Goal: Transaction & Acquisition: Book appointment/travel/reservation

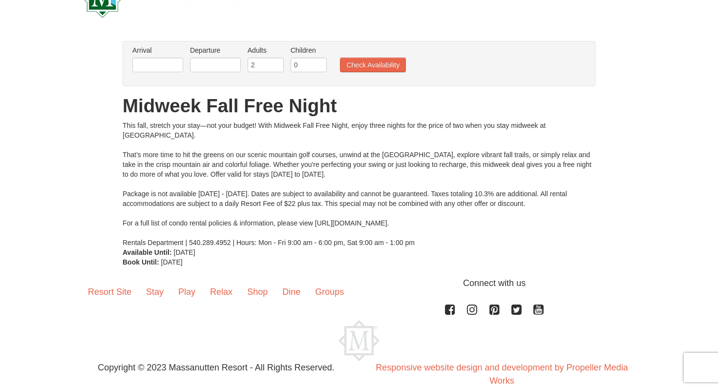
scroll to position [40, 0]
click at [162, 63] on input "text" at bounding box center [157, 64] width 51 height 15
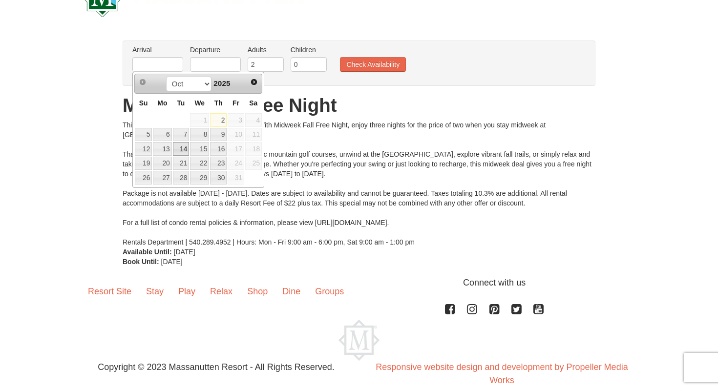
click at [180, 150] on link "14" at bounding box center [181, 149] width 17 height 14
type input "[DATE]"
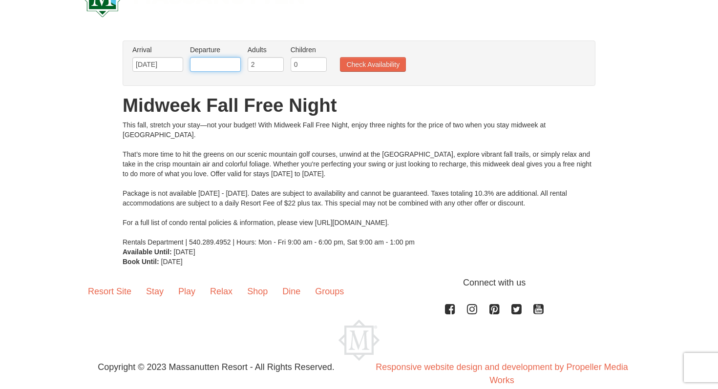
click at [196, 63] on input "text" at bounding box center [215, 64] width 51 height 15
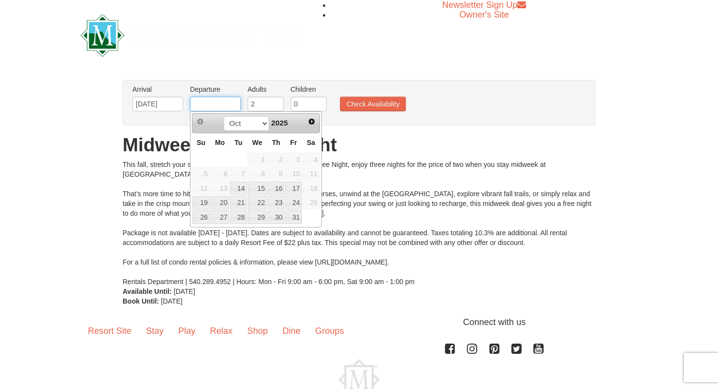
scroll to position [6, 0]
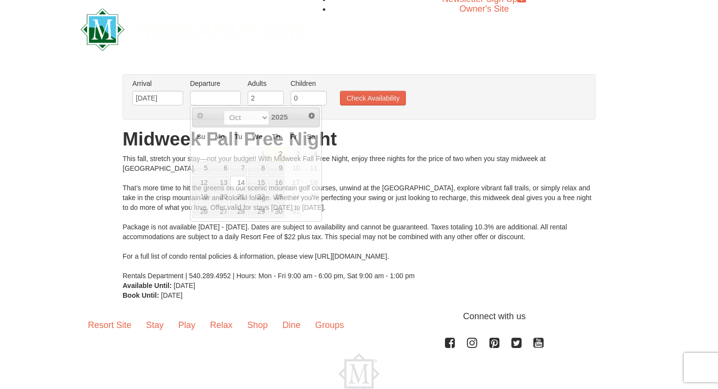
click at [278, 245] on div "This fall, stretch your stay—not your budget! With Midweek Fall Free Night, enj…" at bounding box center [359, 217] width 473 height 127
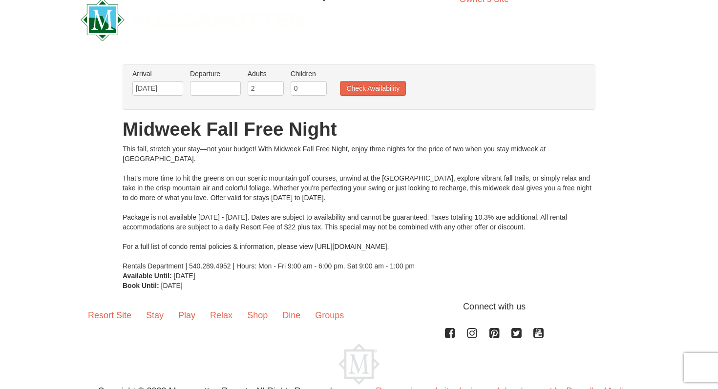
scroll to position [12, 0]
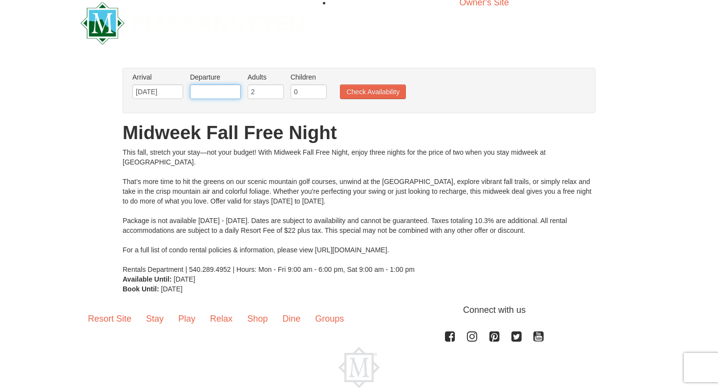
click at [229, 94] on input "text" at bounding box center [215, 91] width 51 height 15
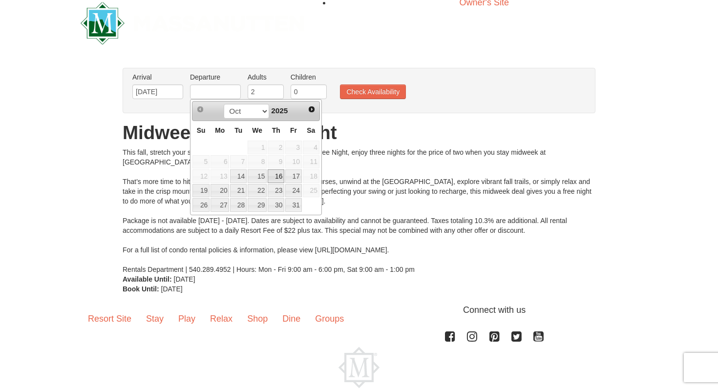
click at [273, 174] on link "16" at bounding box center [276, 176] width 17 height 14
type input "[DATE]"
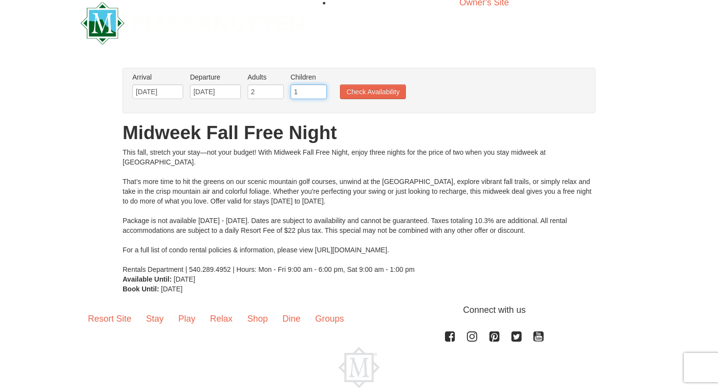
type input "1"
click at [320, 90] on input "1" at bounding box center [309, 91] width 36 height 15
click at [355, 91] on button "Check Availability" at bounding box center [373, 91] width 66 height 15
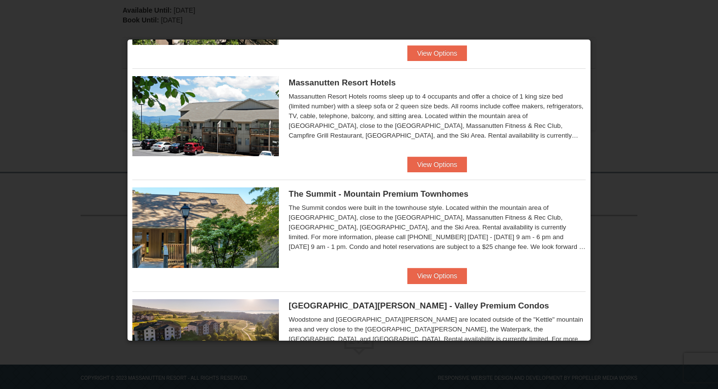
scroll to position [326, 0]
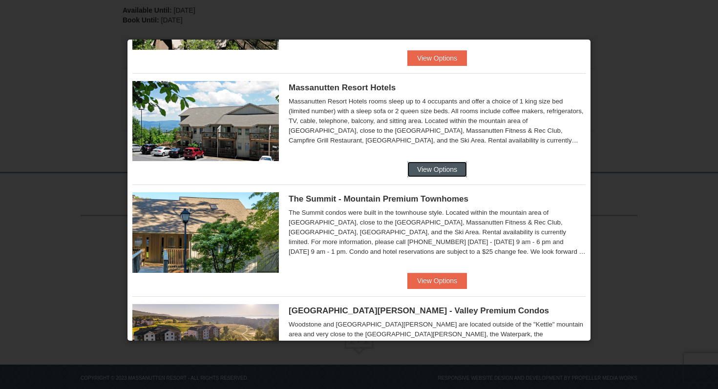
click at [422, 171] on button "View Options" at bounding box center [437, 170] width 60 height 16
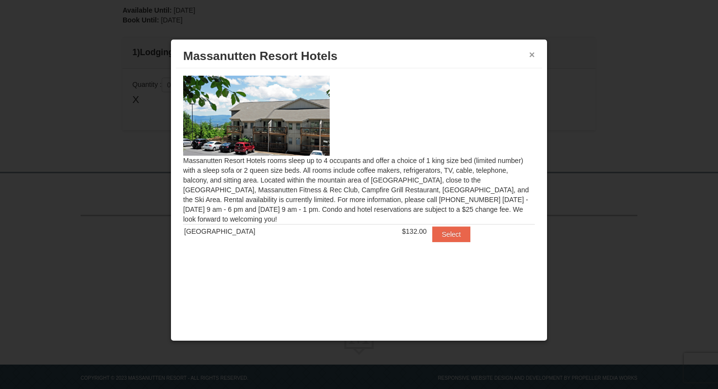
click at [534, 55] on button "×" at bounding box center [532, 55] width 6 height 10
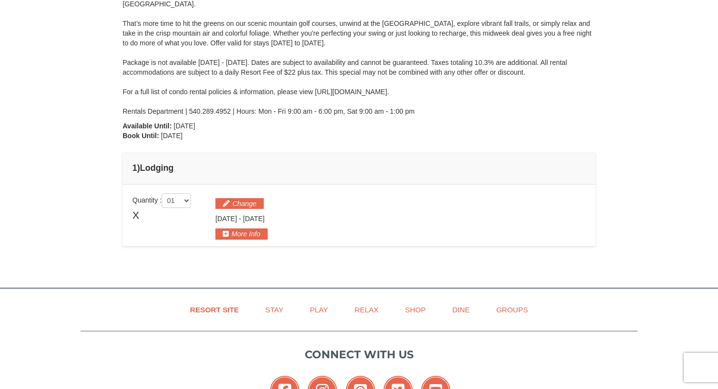
scroll to position [148, 0]
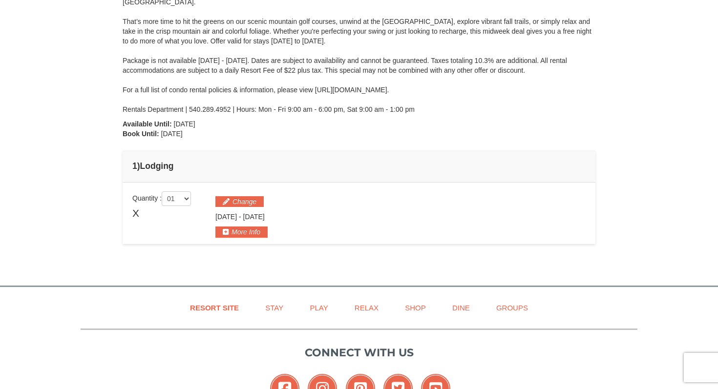
click at [138, 209] on span "X" at bounding box center [135, 213] width 7 height 15
click at [136, 215] on span "X" at bounding box center [135, 213] width 7 height 15
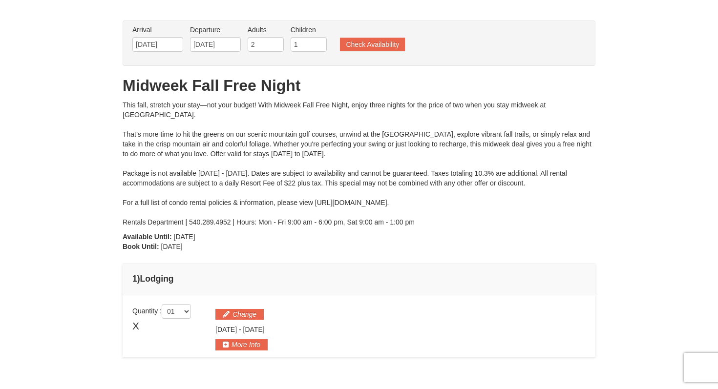
scroll to position [0, 0]
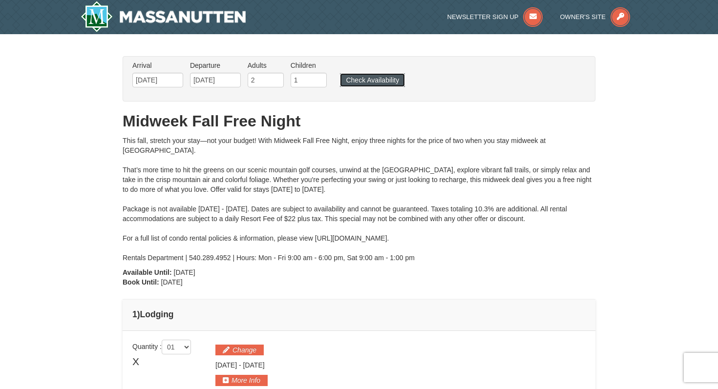
click at [367, 76] on button "Check Availability" at bounding box center [372, 80] width 65 height 14
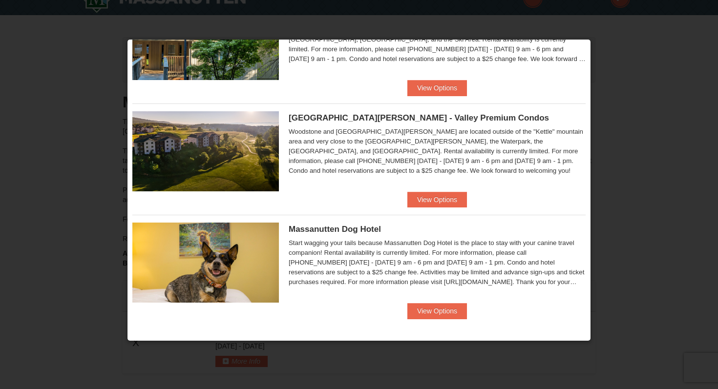
scroll to position [20, 0]
click at [413, 192] on button "View Options" at bounding box center [437, 200] width 60 height 16
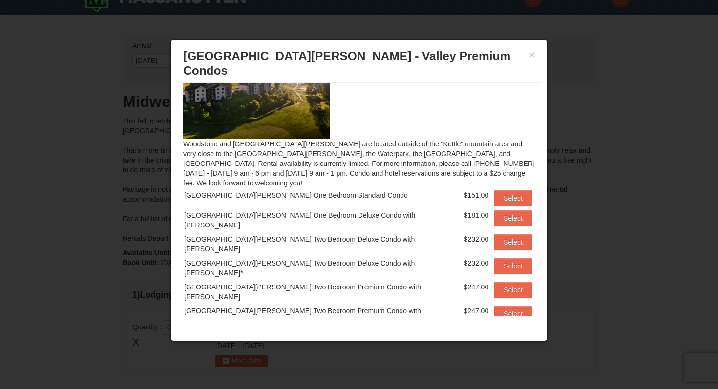
scroll to position [0, 0]
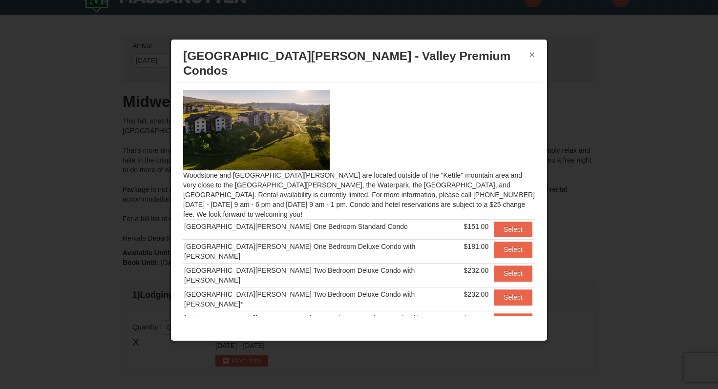
click at [530, 52] on button "×" at bounding box center [532, 55] width 6 height 10
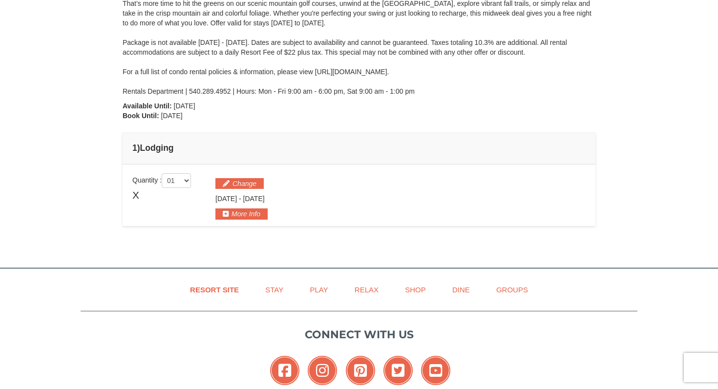
scroll to position [170, 0]
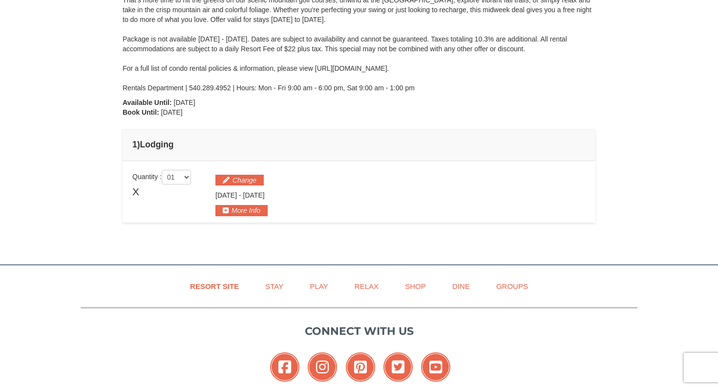
click at [138, 191] on span "X" at bounding box center [135, 192] width 7 height 15
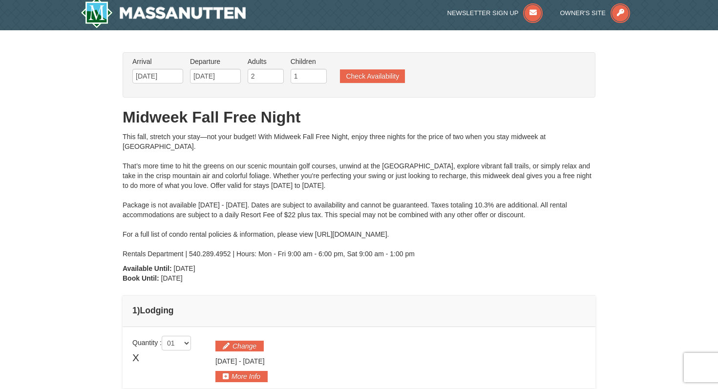
scroll to position [0, 0]
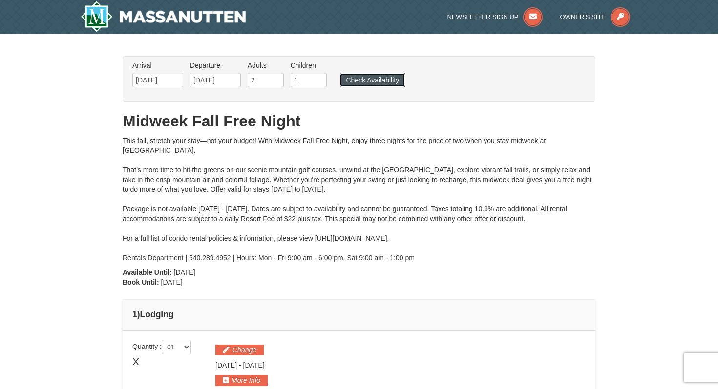
click at [385, 78] on button "Check Availability" at bounding box center [372, 80] width 65 height 14
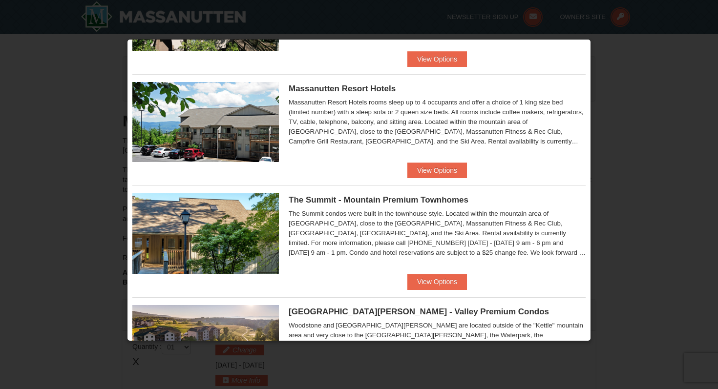
scroll to position [326, 0]
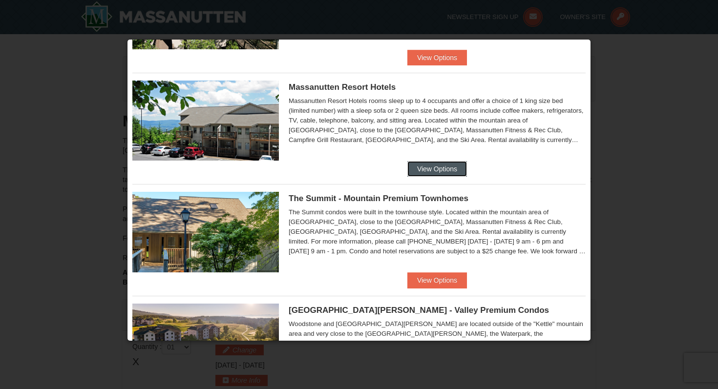
click at [432, 168] on button "View Options" at bounding box center [437, 169] width 60 height 16
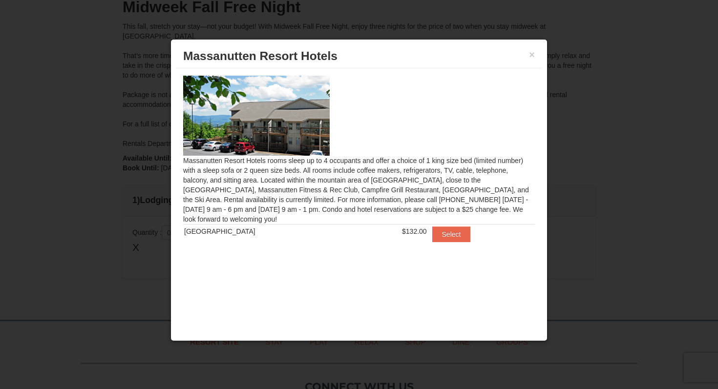
scroll to position [116, 0]
click at [440, 230] on button "Select" at bounding box center [451, 235] width 39 height 16
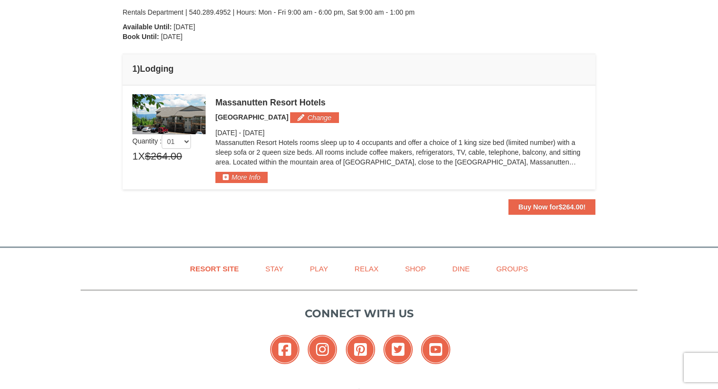
scroll to position [249, 0]
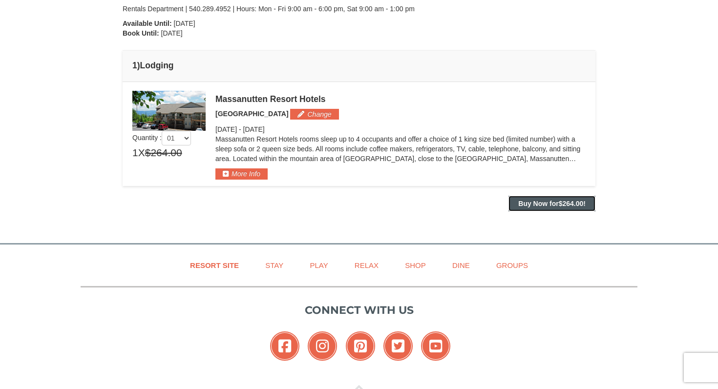
click at [525, 201] on strong "Buy Now for $264.00 !" at bounding box center [551, 204] width 67 height 8
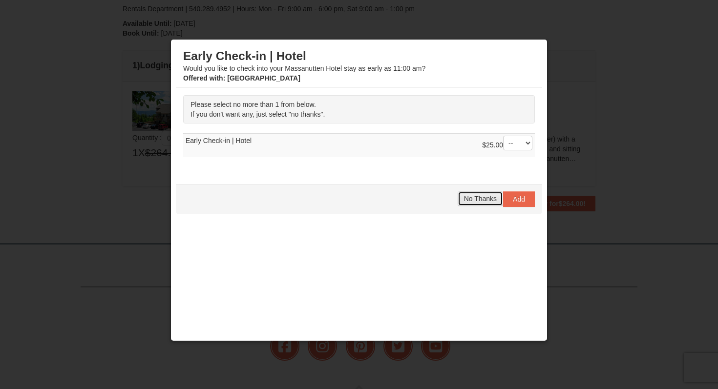
click at [492, 196] on span "No Thanks" at bounding box center [480, 199] width 33 height 8
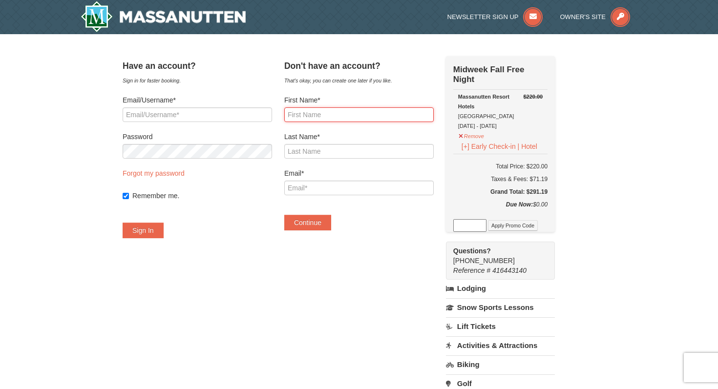
click at [350, 110] on input "First Name*" at bounding box center [358, 114] width 149 height 15
type input "John"
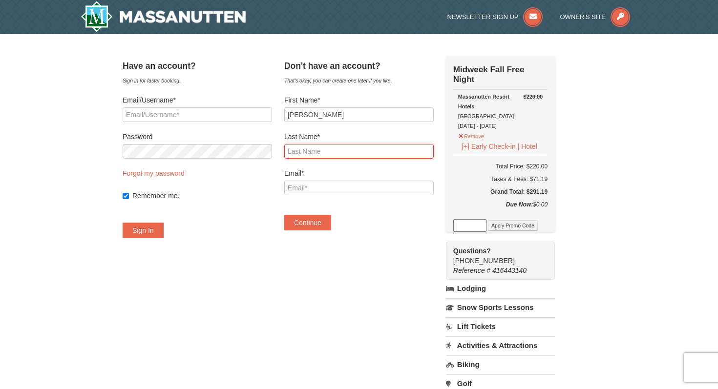
type input "O'Bryan"
type input "obryanjohnt@gmail.com"
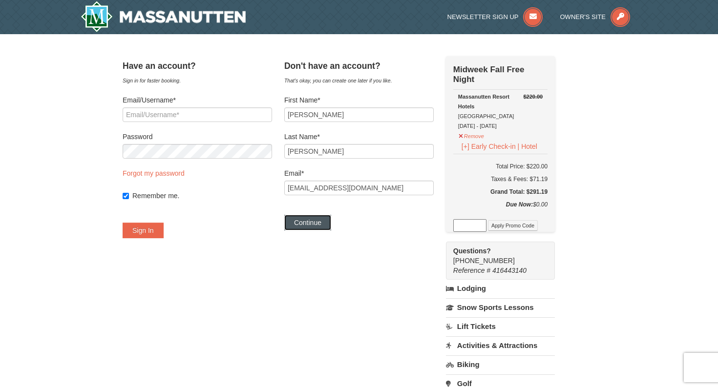
click at [325, 219] on button "Continue" at bounding box center [307, 223] width 47 height 16
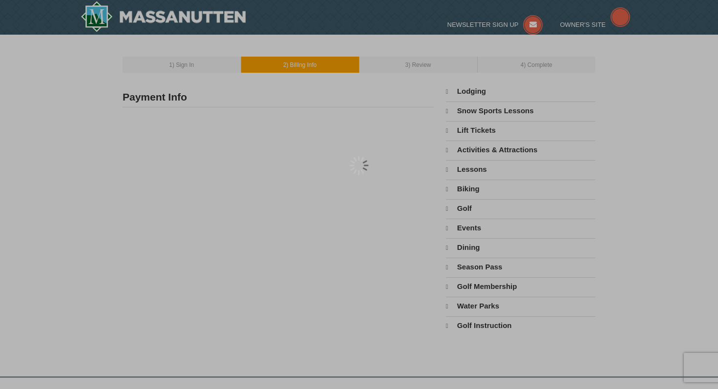
type input "[PERSON_NAME]"
type input "[EMAIL_ADDRESS][DOMAIN_NAME]"
select select "10"
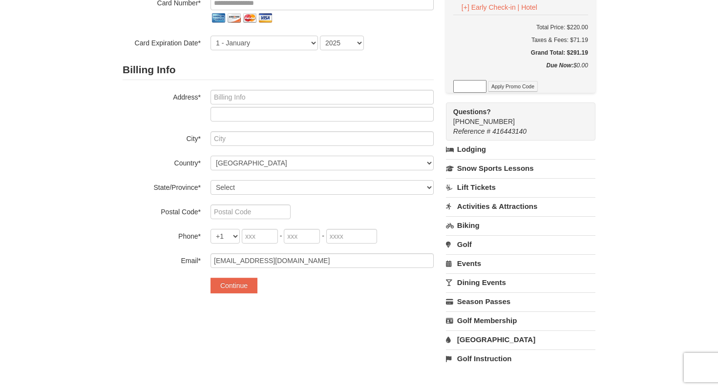
scroll to position [147, 0]
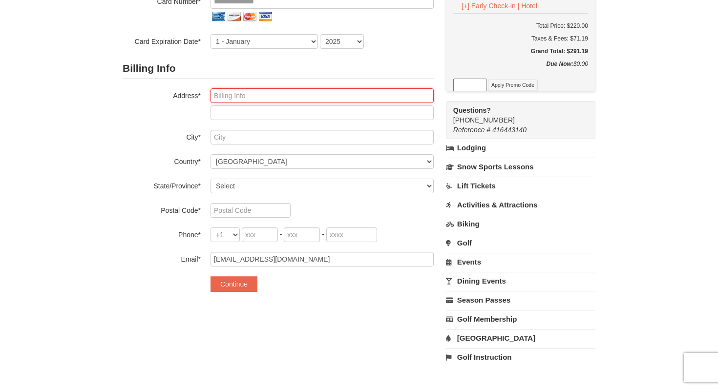
click at [364, 90] on input "text" at bounding box center [321, 95] width 223 height 15
type input "8602a Hartz Drive"
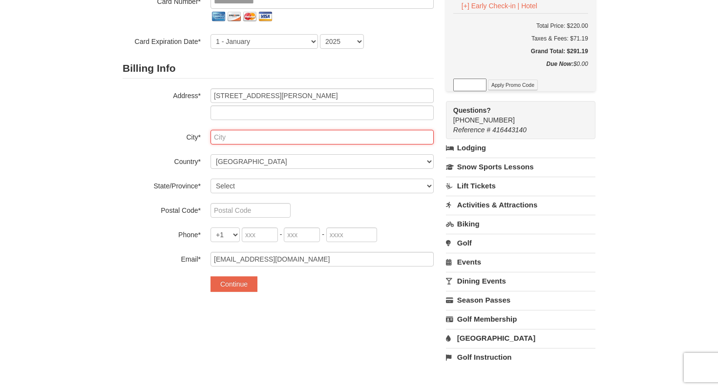
type input "Bolling AFB"
select select "DC"
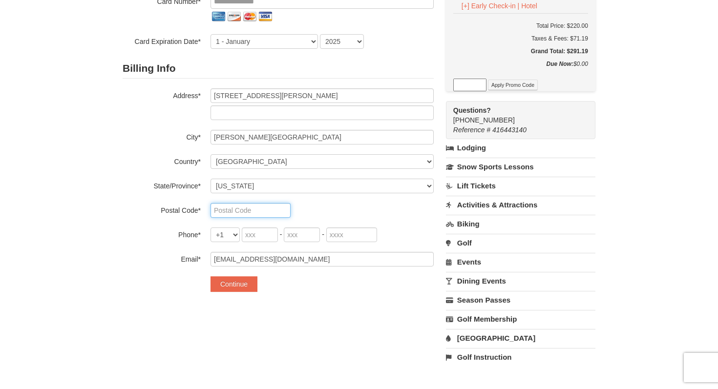
type input "20032"
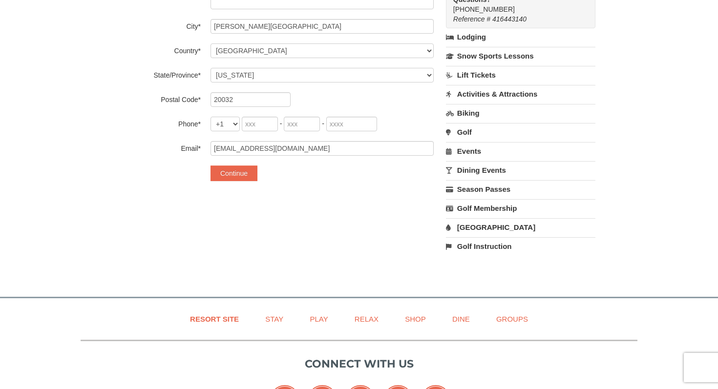
scroll to position [265, 0]
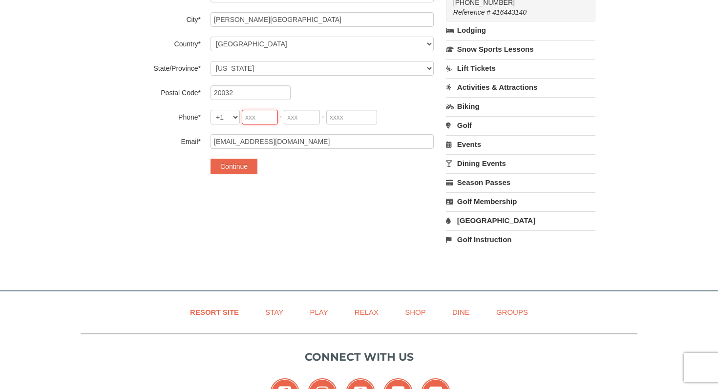
click at [265, 116] on input "tel" at bounding box center [260, 117] width 36 height 15
type input "402"
type input "699"
type input "5401"
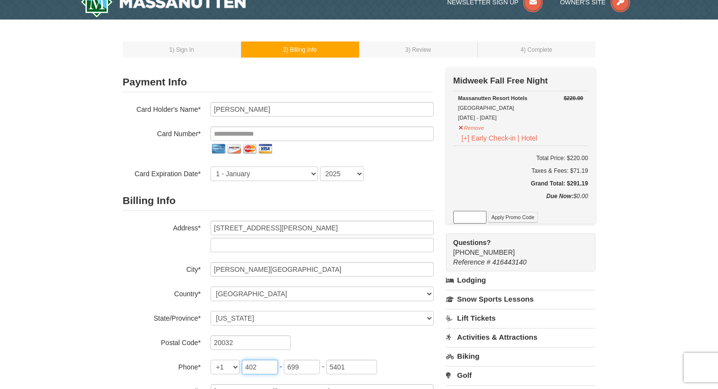
scroll to position [0, 0]
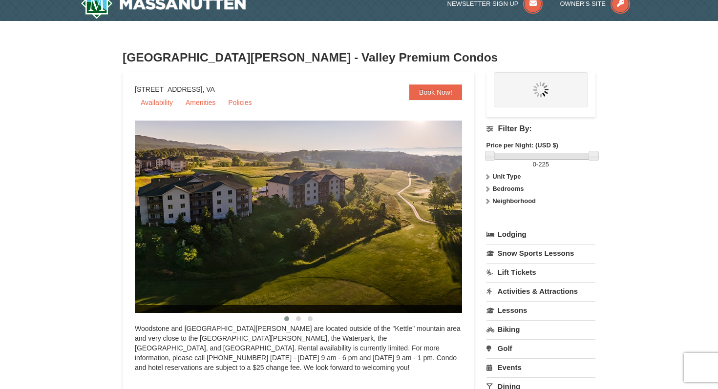
select select "10"
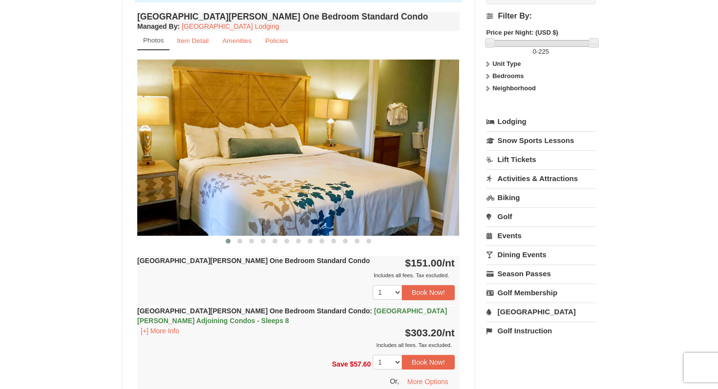
scroll to position [334, 0]
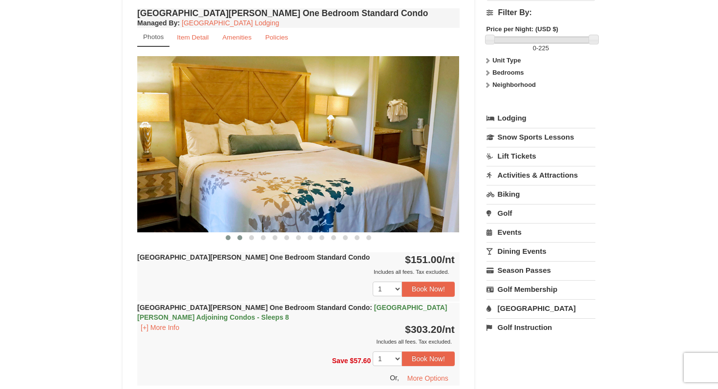
click at [242, 236] on span at bounding box center [239, 237] width 5 height 5
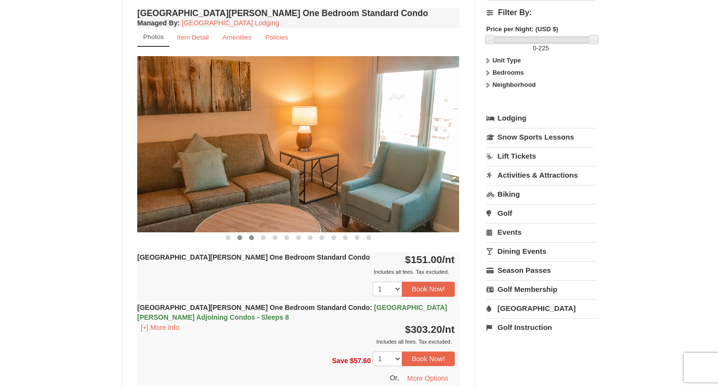
click at [249, 236] on button at bounding box center [252, 238] width 12 height 10
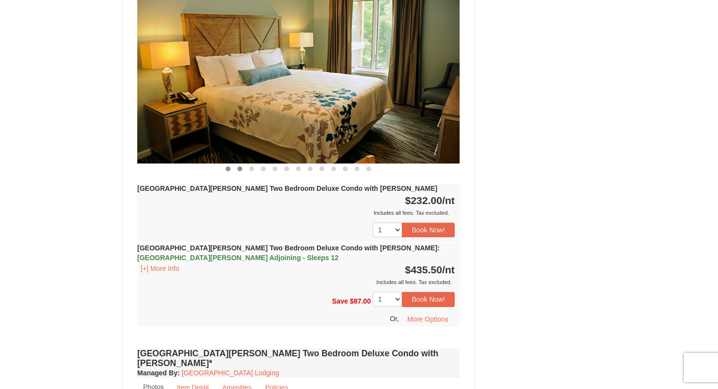
scroll to position [1234, 0]
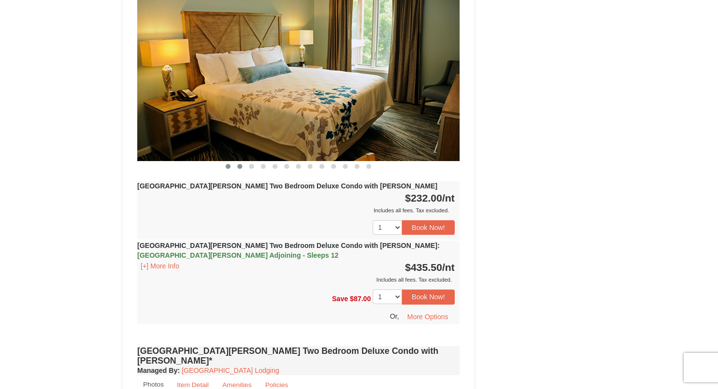
click at [236, 162] on button at bounding box center [240, 167] width 12 height 10
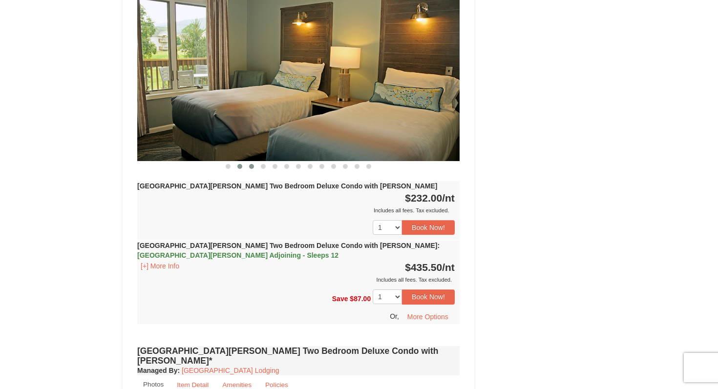
click at [252, 164] on span at bounding box center [251, 166] width 5 height 5
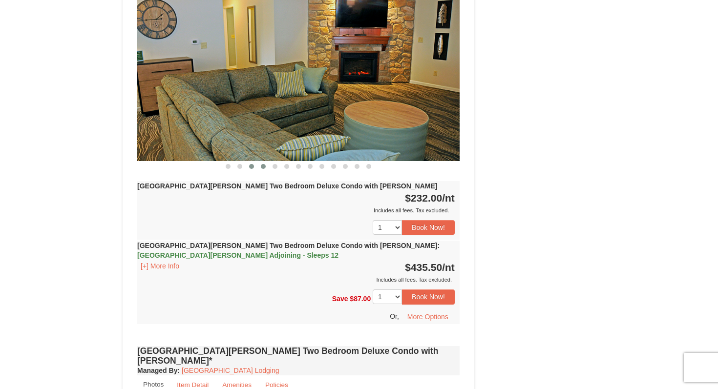
click at [260, 162] on button at bounding box center [263, 167] width 12 height 10
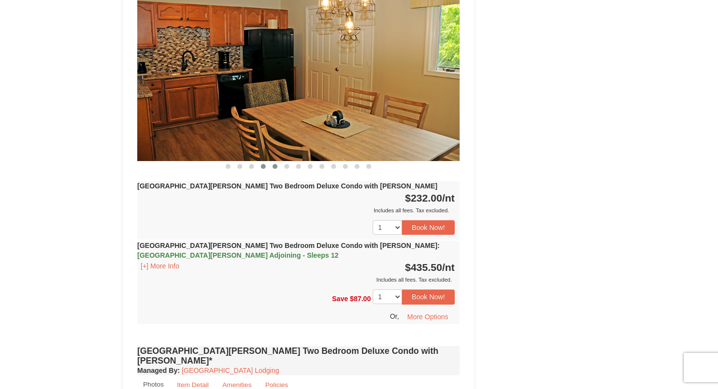
click at [274, 164] on span at bounding box center [274, 166] width 5 height 5
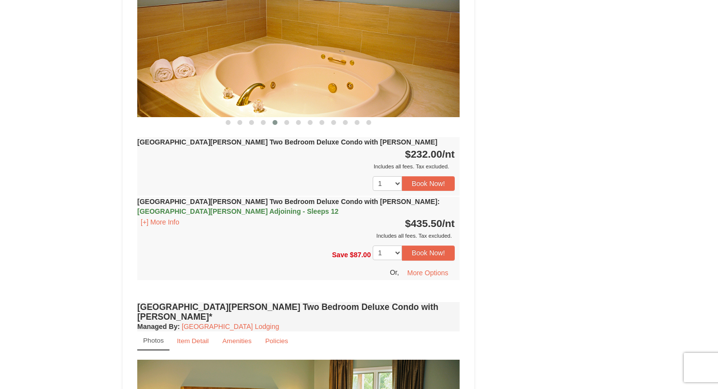
scroll to position [1278, 0]
click at [422, 176] on button "Book Now!" at bounding box center [428, 183] width 53 height 15
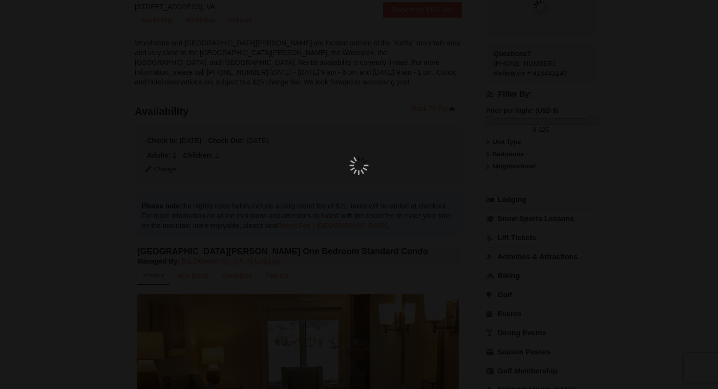
scroll to position [85, 0]
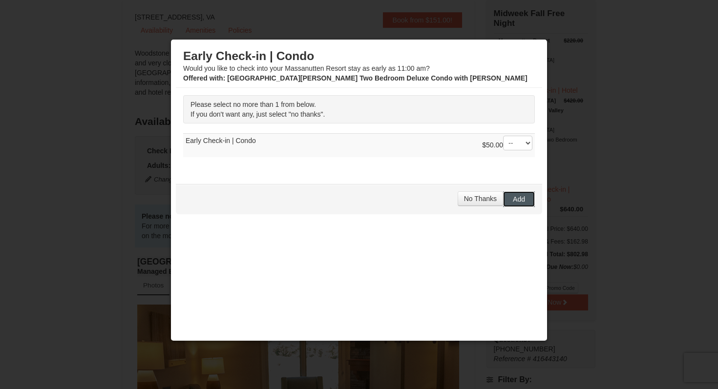
click at [523, 197] on span "Add" at bounding box center [519, 199] width 12 height 8
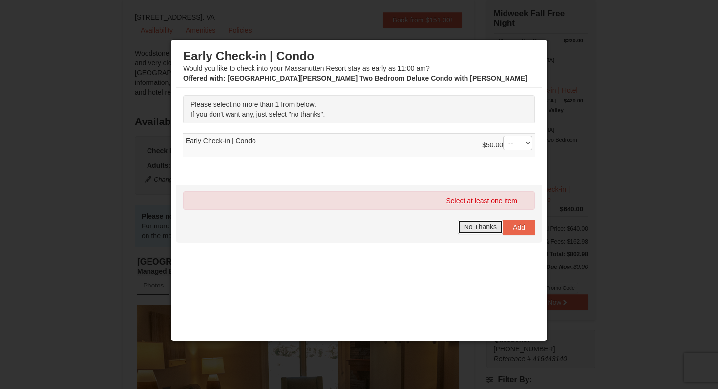
click at [491, 230] on span "No Thanks" at bounding box center [480, 227] width 33 height 8
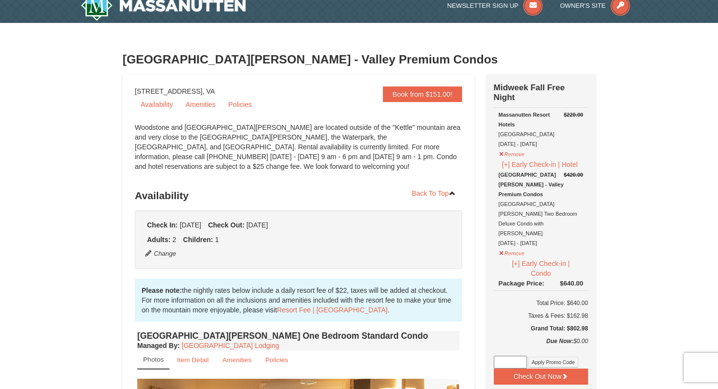
scroll to position [14, 0]
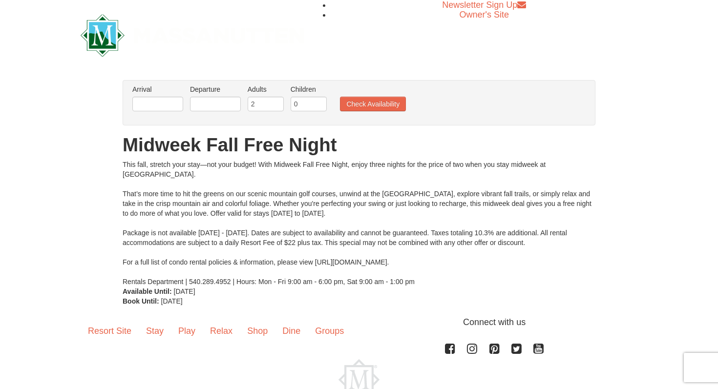
scroll to position [56, 0]
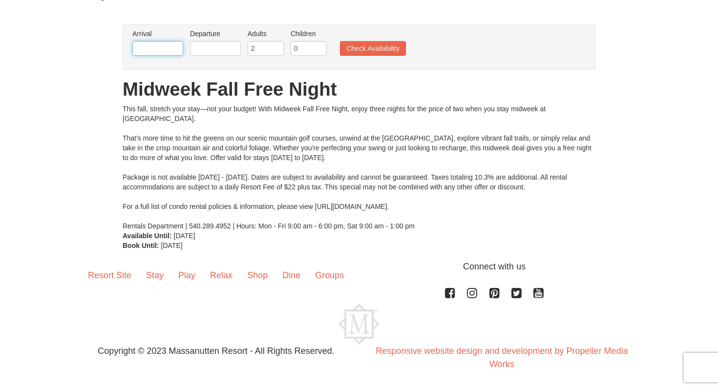
click at [179, 50] on input "text" at bounding box center [157, 48] width 51 height 15
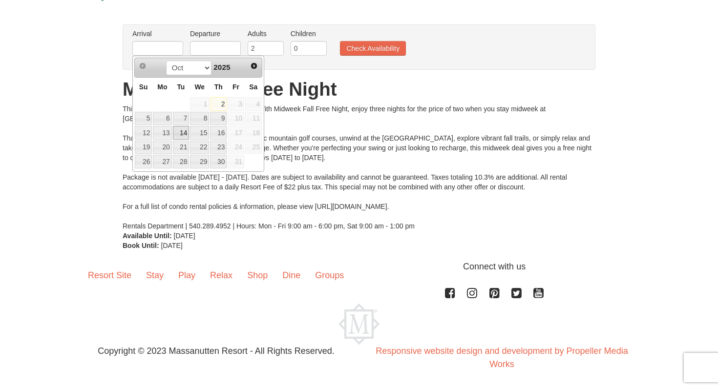
click at [177, 128] on link "14" at bounding box center [181, 133] width 17 height 14
type input "[DATE]"
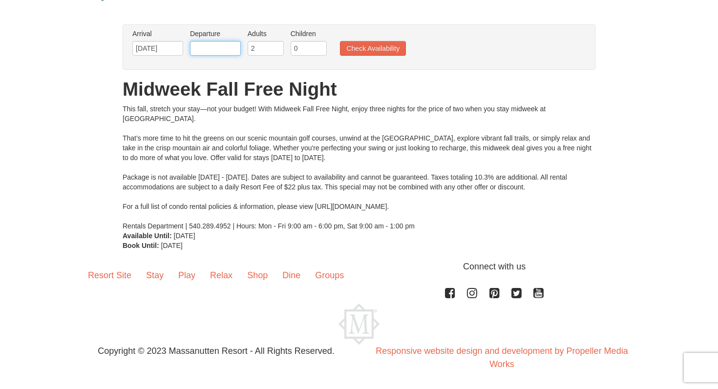
click at [233, 45] on input "text" at bounding box center [215, 48] width 51 height 15
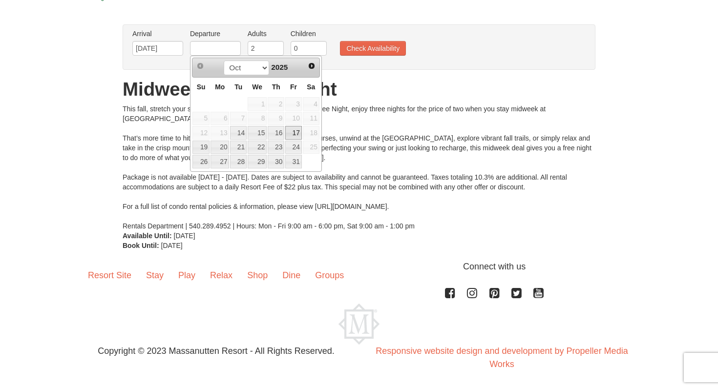
click at [294, 131] on link "17" at bounding box center [293, 133] width 17 height 14
type input "[DATE]"
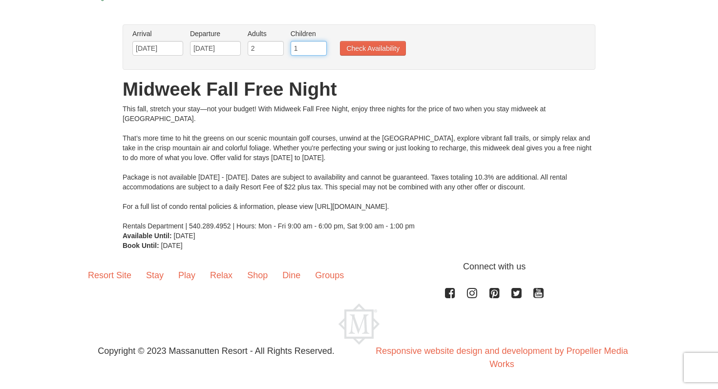
type input "1"
click at [321, 44] on input "1" at bounding box center [309, 48] width 36 height 15
click at [370, 46] on button "Check Availability" at bounding box center [373, 48] width 66 height 15
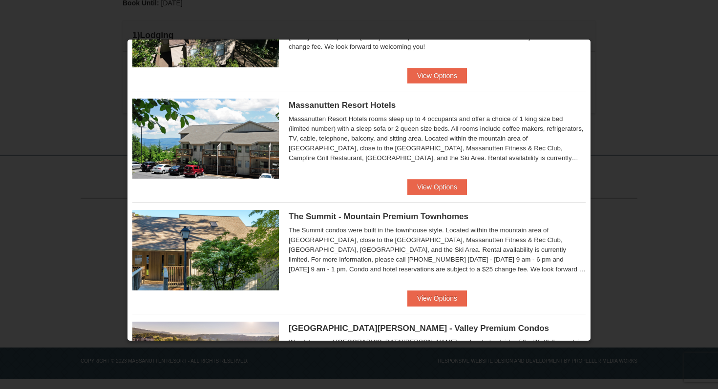
scroll to position [304, 0]
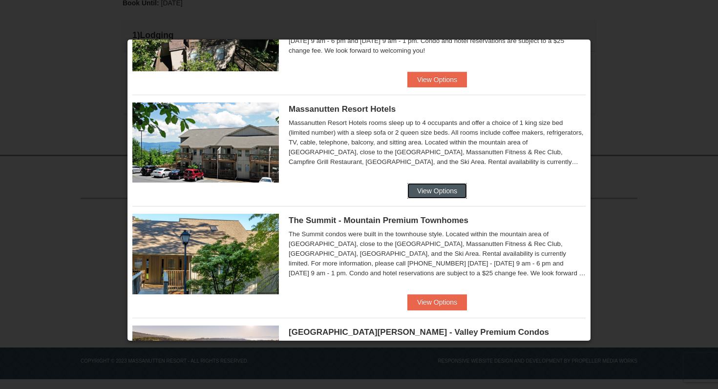
click at [418, 192] on button "View Options" at bounding box center [437, 191] width 60 height 16
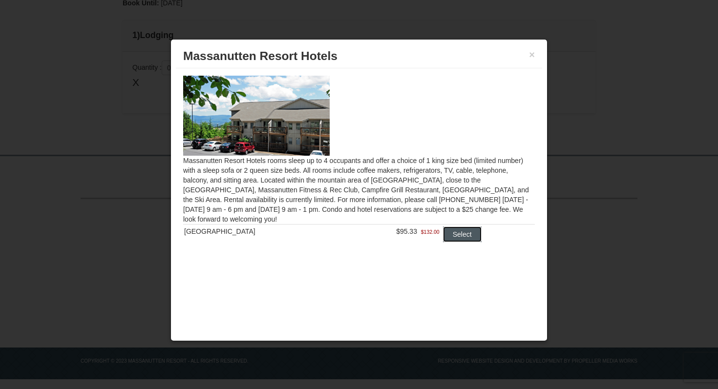
click at [454, 239] on button "Select" at bounding box center [462, 235] width 39 height 16
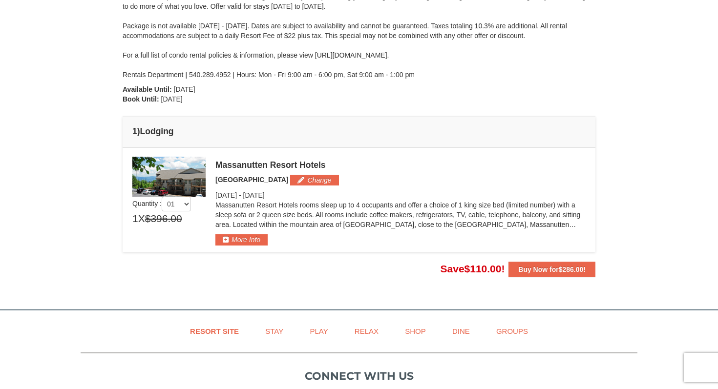
scroll to position [180, 0]
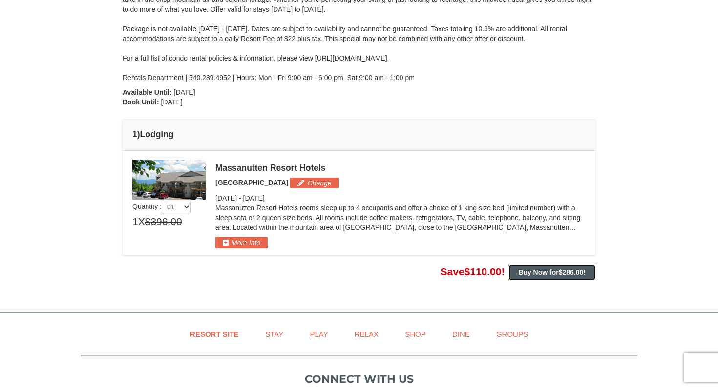
click at [570, 271] on span "$286.00" at bounding box center [571, 273] width 25 height 8
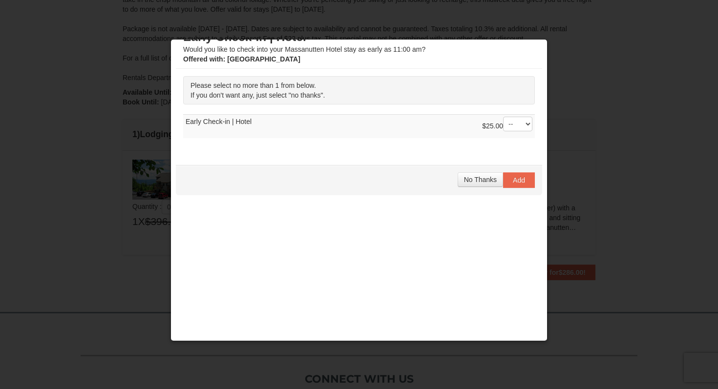
scroll to position [0, 0]
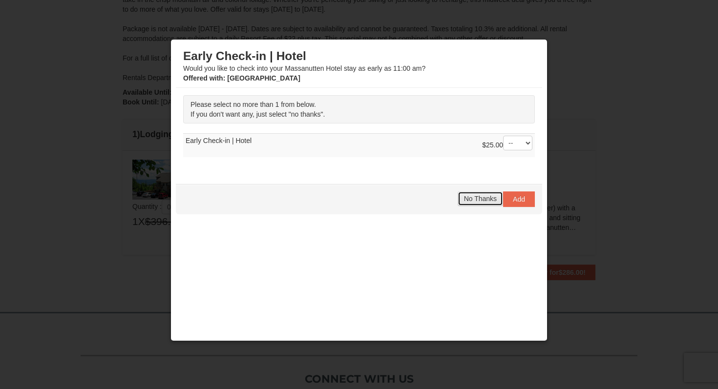
click at [466, 200] on span "No Thanks" at bounding box center [480, 199] width 33 height 8
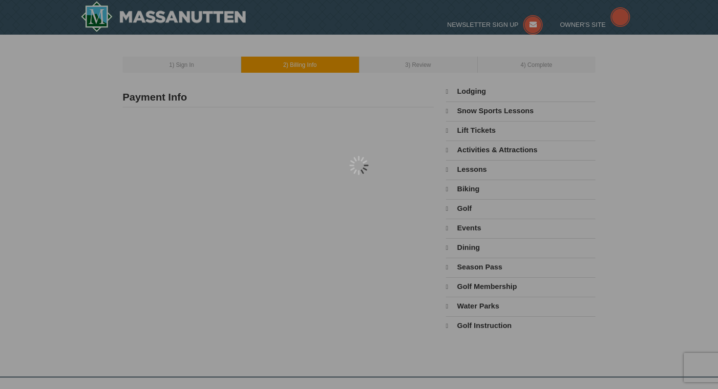
type input "[PERSON_NAME]"
type input "[EMAIL_ADDRESS][DOMAIN_NAME]"
select select "10"
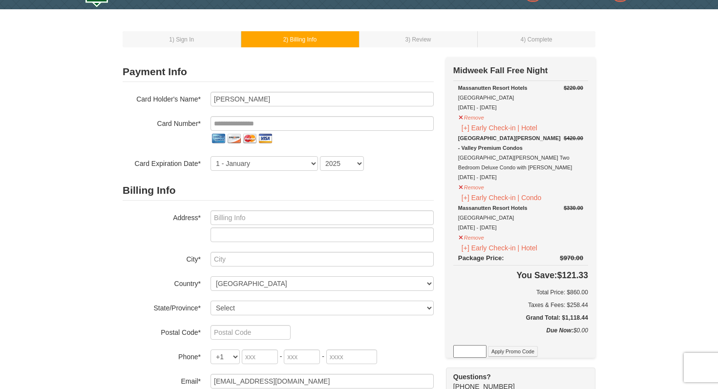
scroll to position [24, 0]
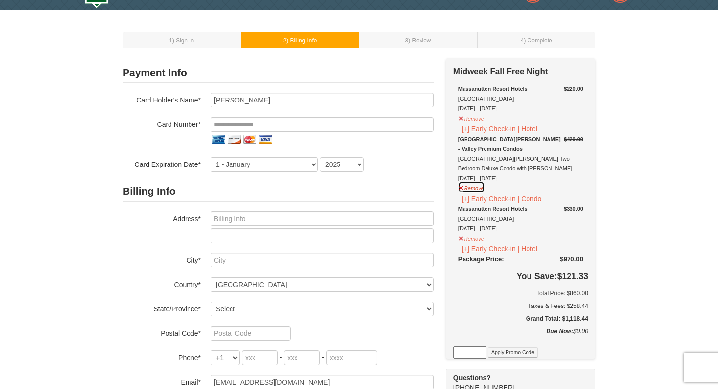
click at [481, 189] on button "Remove" at bounding box center [471, 187] width 26 height 12
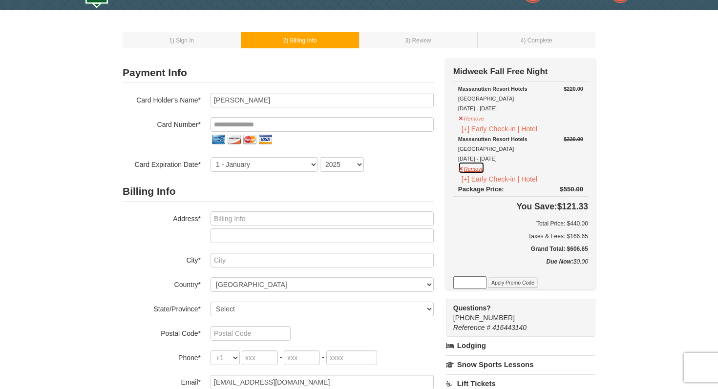
click at [470, 165] on button "Remove" at bounding box center [471, 168] width 26 height 12
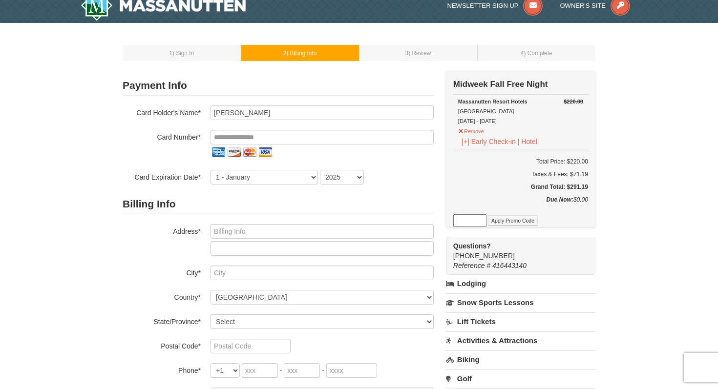
scroll to position [0, 0]
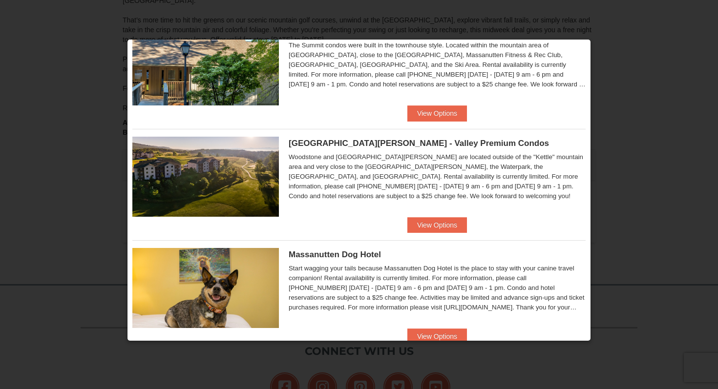
scroll to position [498, 0]
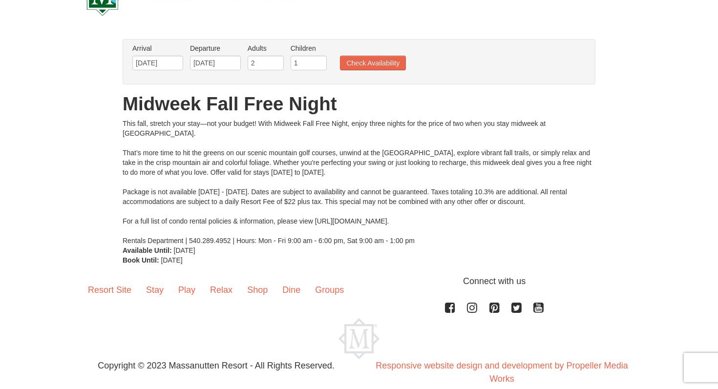
scroll to position [34, 0]
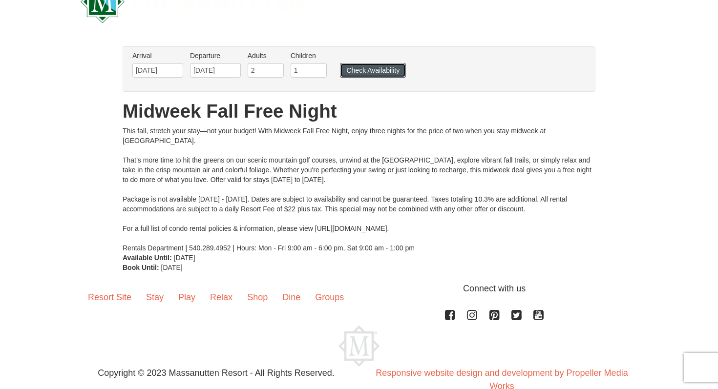
click at [382, 73] on button "Check Availability" at bounding box center [373, 70] width 66 height 15
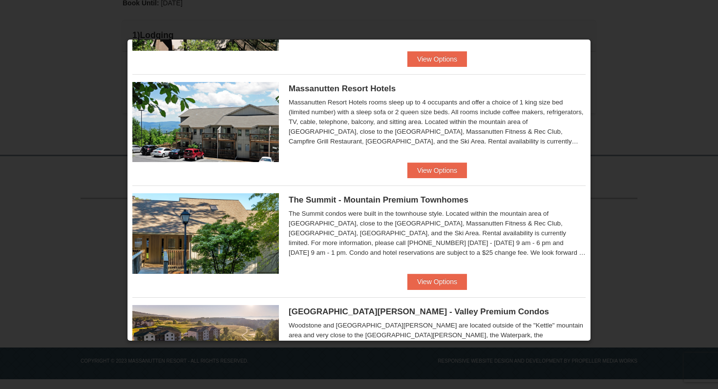
scroll to position [328, 0]
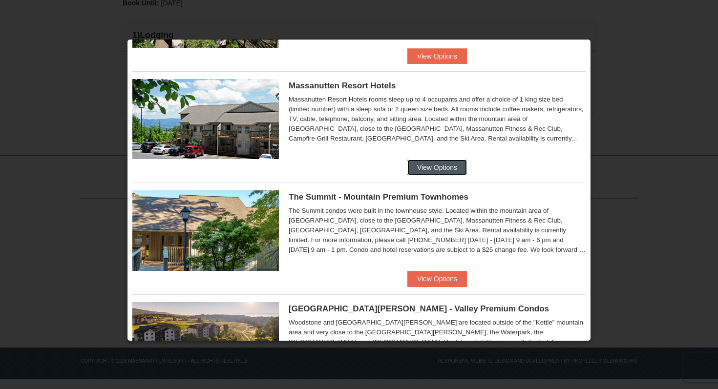
click at [411, 173] on button "View Options" at bounding box center [437, 168] width 60 height 16
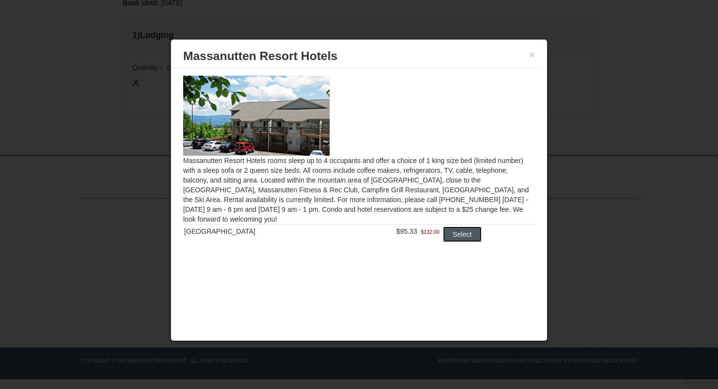
click at [444, 236] on button "Select" at bounding box center [462, 235] width 39 height 16
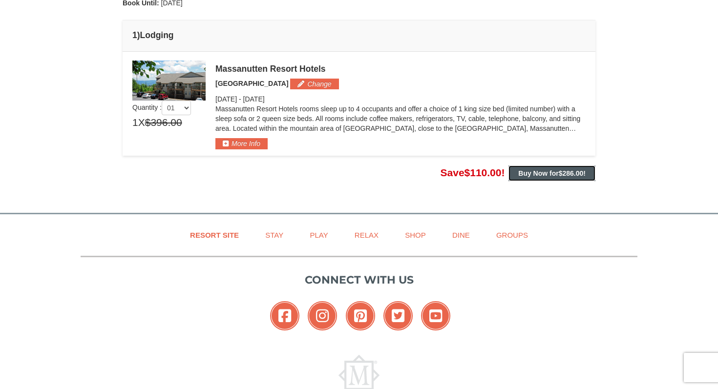
click at [526, 177] on button "Buy Now for $286.00 !" at bounding box center [551, 174] width 87 height 16
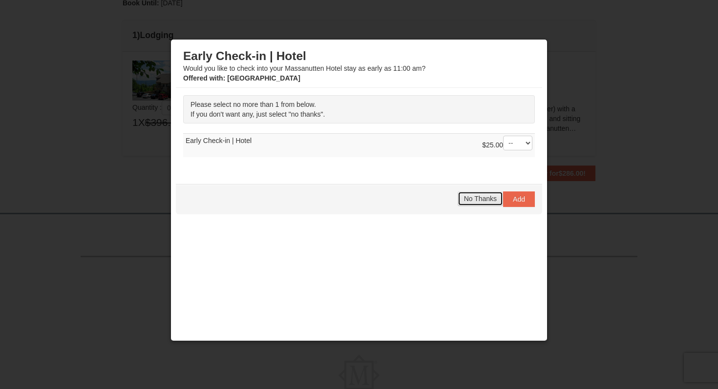
click at [473, 205] on button "No Thanks" at bounding box center [480, 198] width 45 height 15
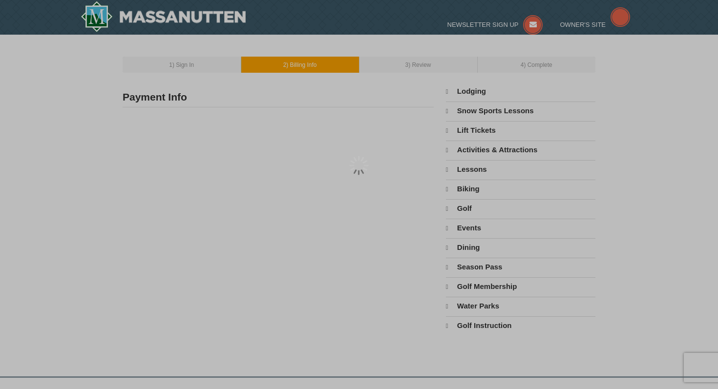
type input "[PERSON_NAME]"
type input "[EMAIL_ADDRESS][DOMAIN_NAME]"
select select "10"
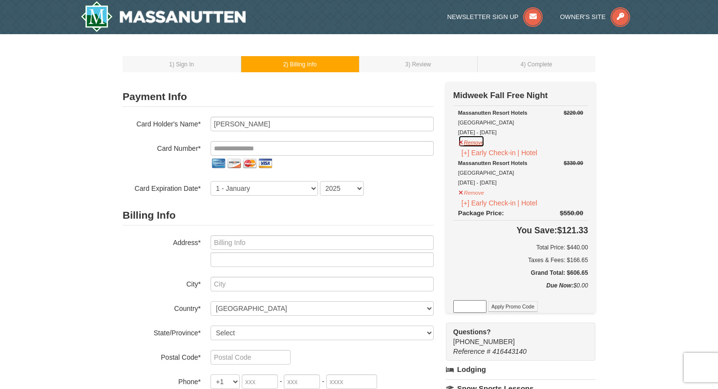
click at [476, 143] on button "Remove" at bounding box center [471, 141] width 26 height 12
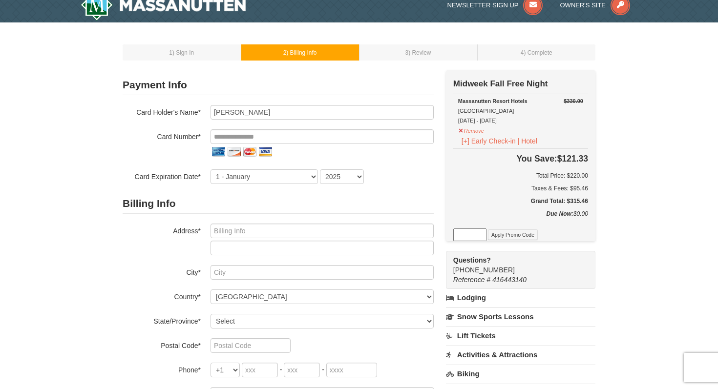
scroll to position [10, 0]
